Goal: Task Accomplishment & Management: Use online tool/utility

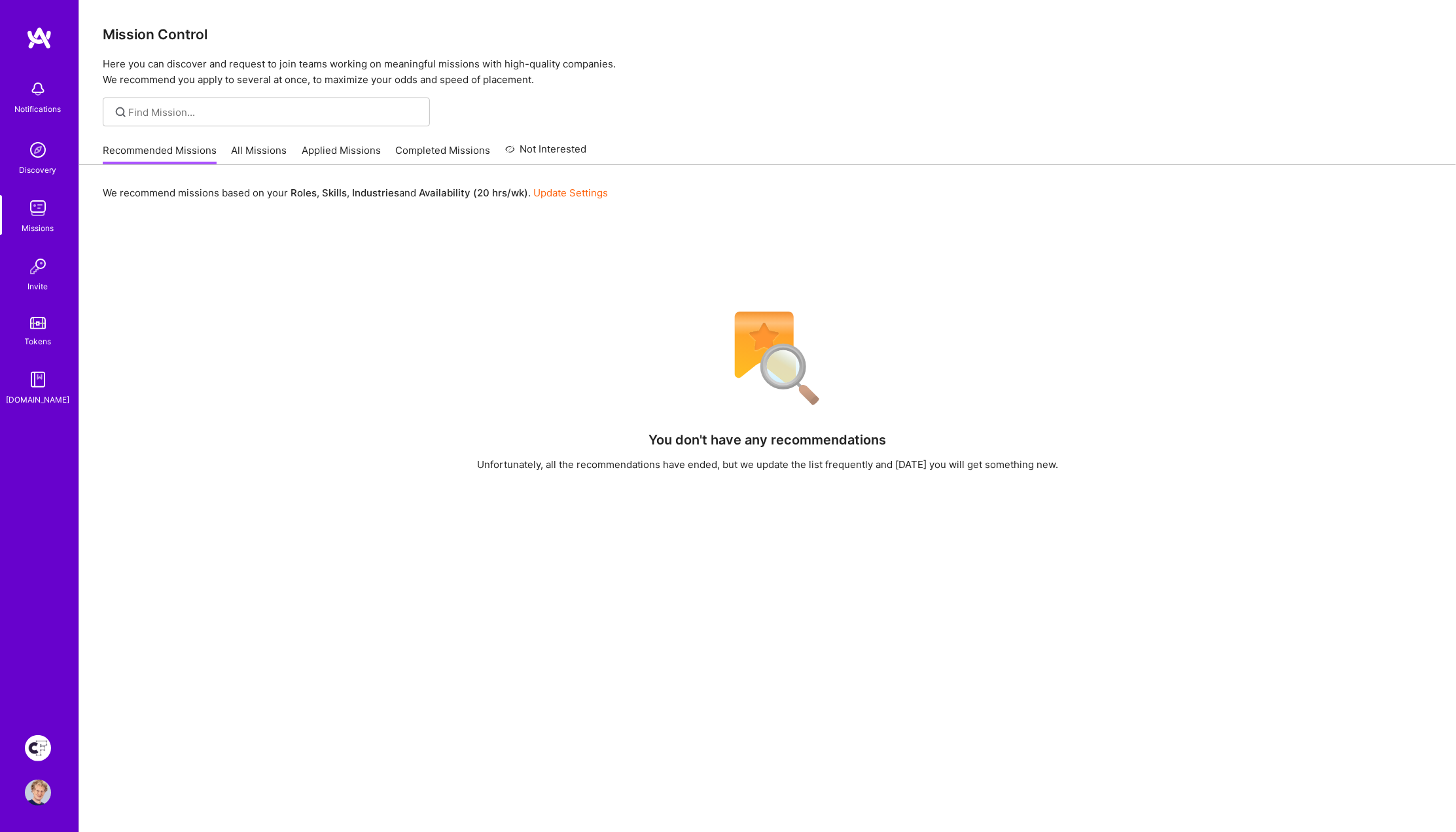
click at [48, 752] on img at bounding box center [38, 748] width 26 height 26
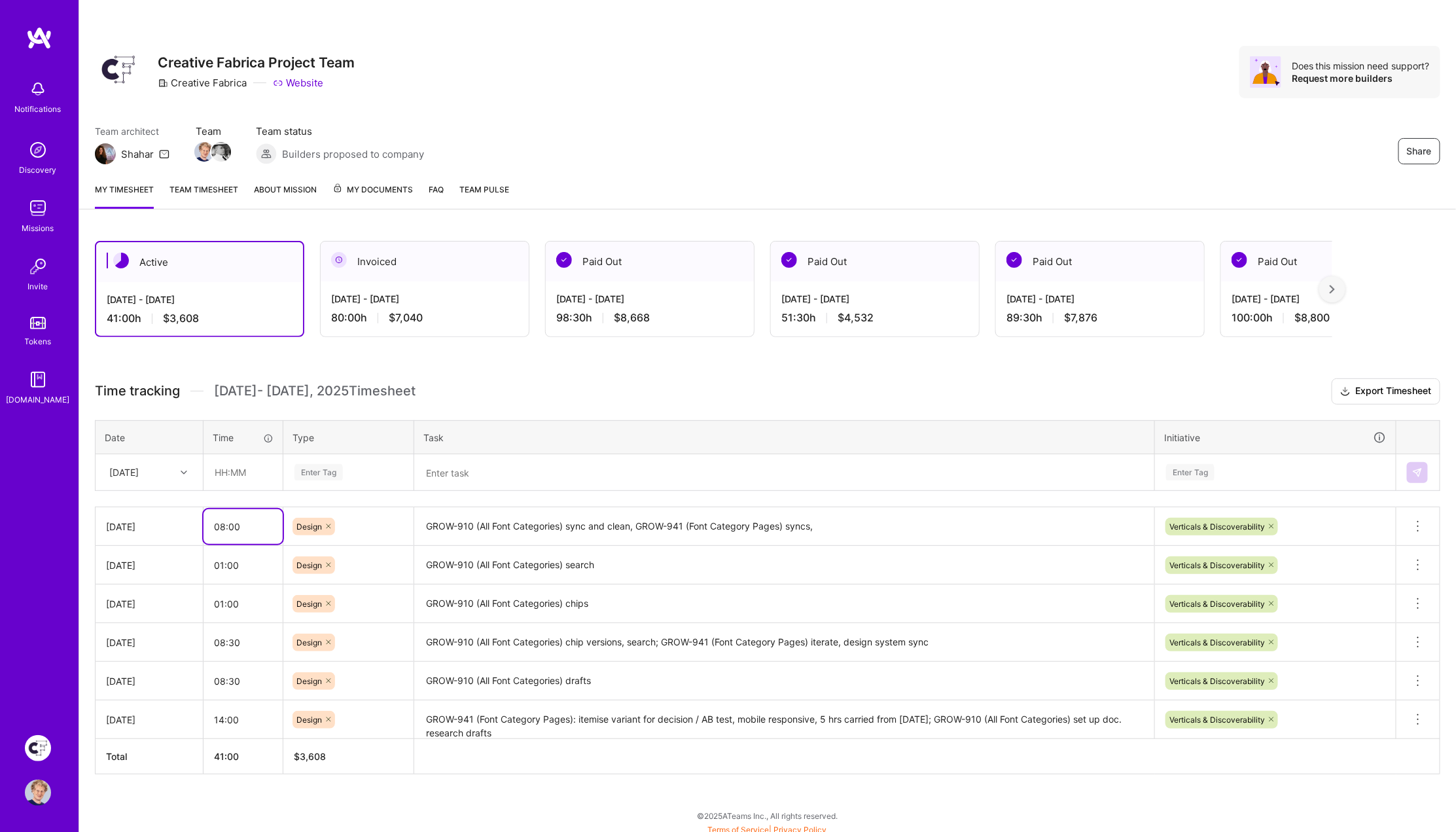
click at [255, 524] on input "08:00" at bounding box center [243, 527] width 79 height 35
click at [547, 386] on h3 "Time tracking [DATE] - [DATE] Timesheet Export Timesheet" at bounding box center [767, 391] width 1345 height 26
click at [259, 527] on input "08:30" at bounding box center [243, 527] width 79 height 35
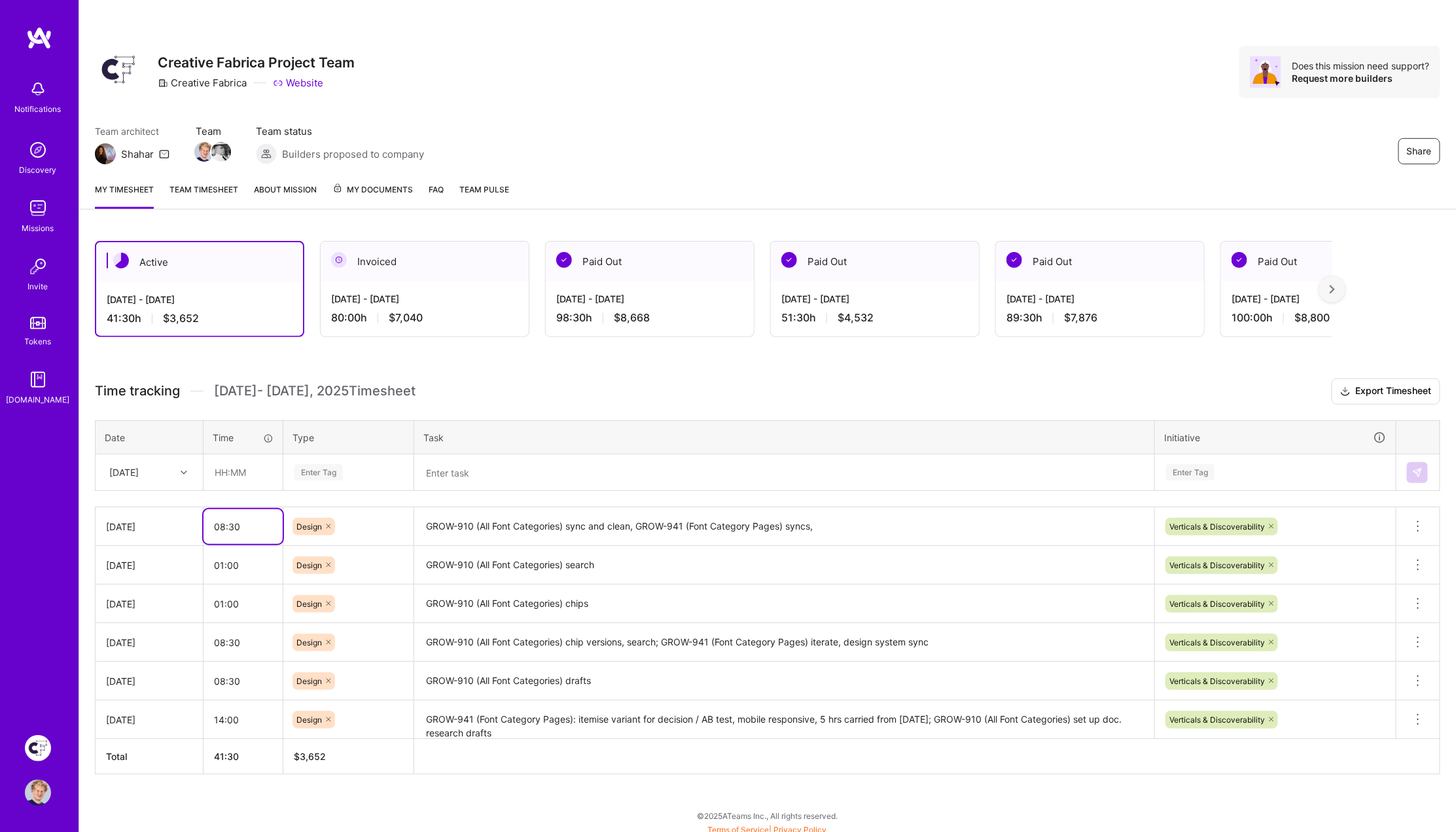
click at [259, 527] on input "08:30" at bounding box center [243, 527] width 79 height 35
type input "09:00"
click at [603, 125] on div "Team architect Shahar Team Team status Builders proposed to company Share" at bounding box center [767, 144] width 1345 height 40
